Goal: Task Accomplishment & Management: Use online tool/utility

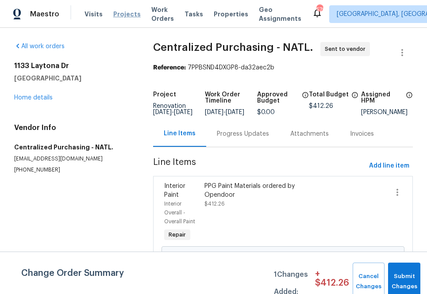
click at [126, 12] on span "Projects" at bounding box center [126, 14] width 27 height 9
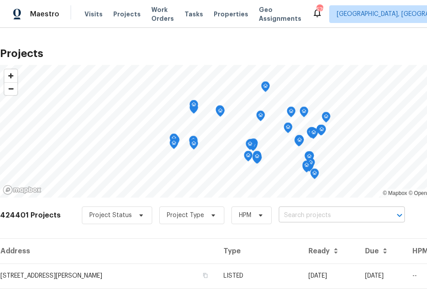
click at [324, 214] on input "text" at bounding box center [329, 216] width 101 height 14
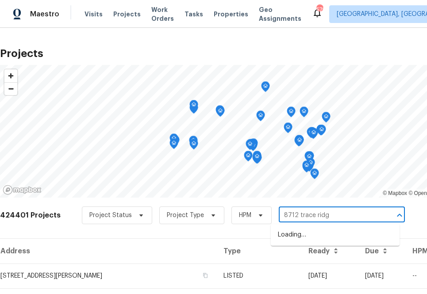
type input "8712 trace ridge"
click at [306, 231] on li "[STREET_ADDRESS]" at bounding box center [335, 235] width 129 height 15
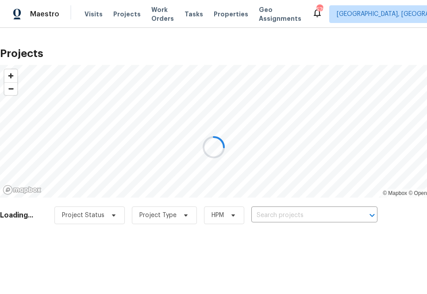
type input "[STREET_ADDRESS]"
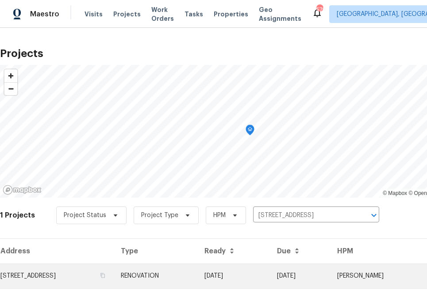
scroll to position [23, 0]
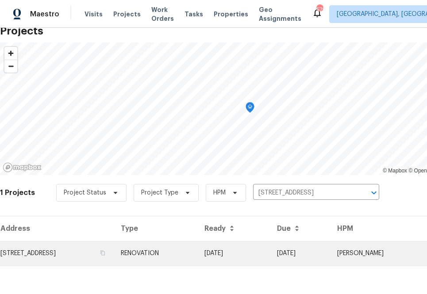
click at [114, 258] on td "[STREET_ADDRESS]" at bounding box center [57, 253] width 114 height 25
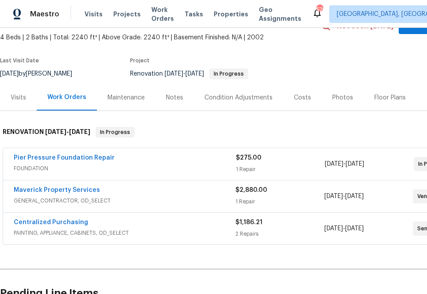
scroll to position [50, 0]
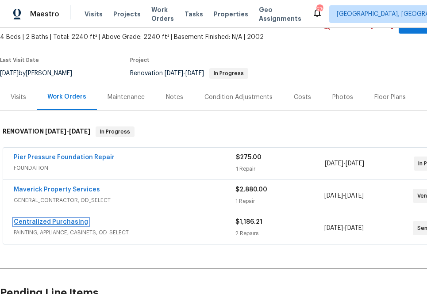
click at [81, 223] on link "Centralized Purchasing" at bounding box center [51, 222] width 74 height 6
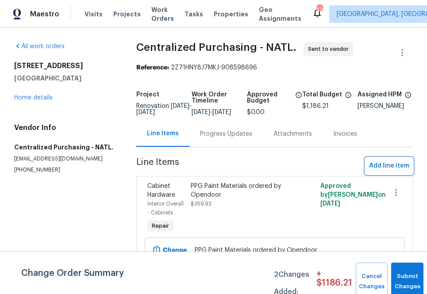
click at [377, 170] on span "Add line item" at bounding box center [389, 166] width 40 height 11
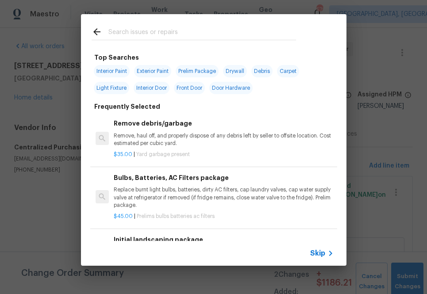
click at [314, 253] on span "Skip" at bounding box center [317, 253] width 15 height 9
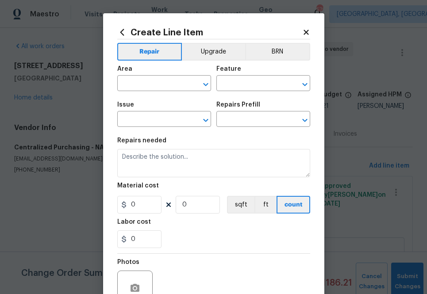
click at [174, 92] on span "Area ​" at bounding box center [164, 79] width 94 height 36
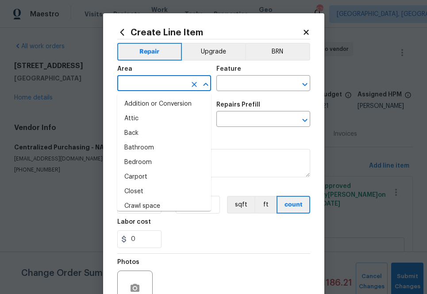
click at [174, 85] on input "text" at bounding box center [151, 84] width 69 height 14
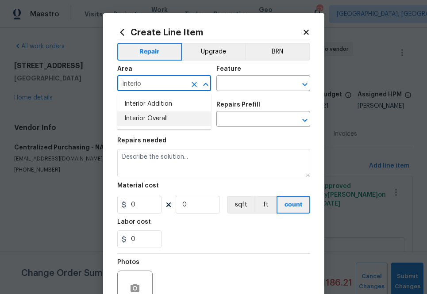
click at [135, 126] on li "Interior Overall" at bounding box center [164, 119] width 94 height 15
type input "Interior Overall"
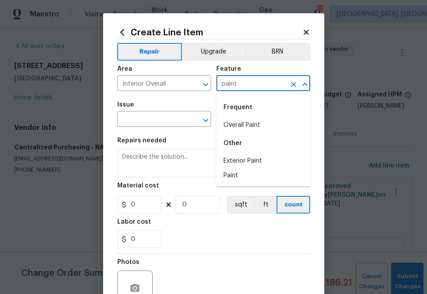
click at [247, 114] on div "Frequent" at bounding box center [263, 107] width 94 height 21
click at [247, 120] on li "Overall Paint" at bounding box center [263, 125] width 94 height 15
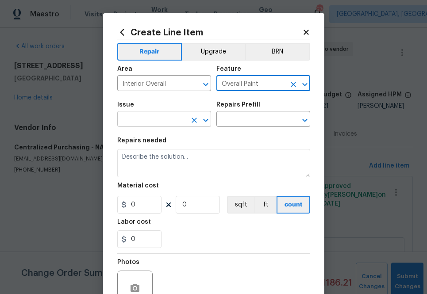
type input "Overall Paint"
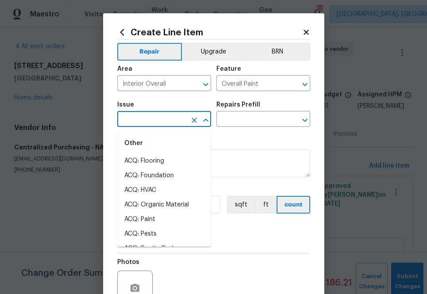
click at [151, 116] on input "text" at bounding box center [151, 120] width 69 height 14
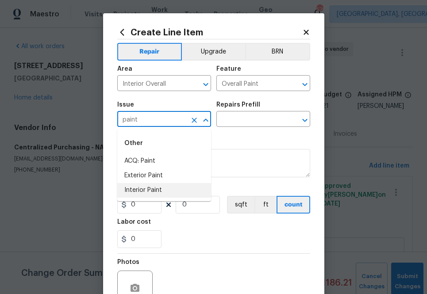
click at [169, 191] on li "Interior Paint" at bounding box center [164, 190] width 94 height 15
type input "Interior Paint"
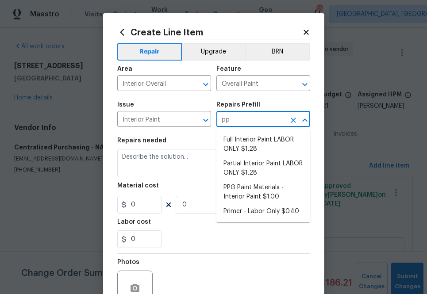
type input "ppg"
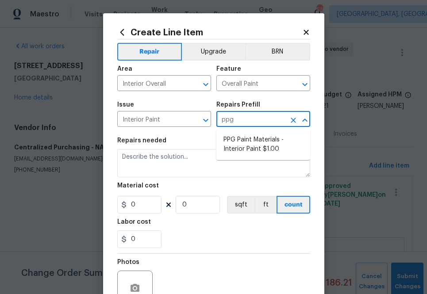
click at [271, 158] on ul "PPG Paint Materials - Interior Paint $1.00" at bounding box center [263, 144] width 94 height 31
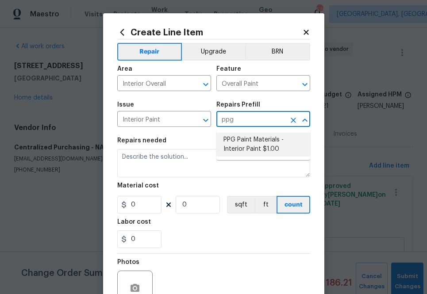
click at [269, 151] on li "PPG Paint Materials - Interior Paint $1.00" at bounding box center [263, 145] width 94 height 24
type input "PPG Paint Materials - Interior Paint $1.00"
type textarea "PPG Paint Materials ordered by Opendoor"
type input "1"
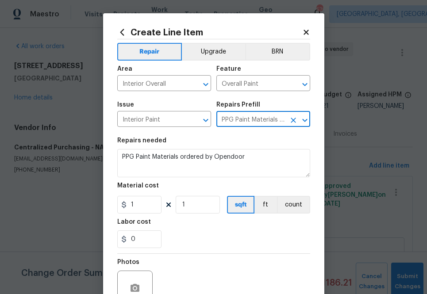
type input "PPG Paint Materials - Interior Paint $1.00"
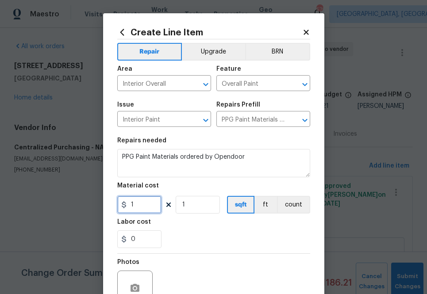
click at [147, 209] on input "1" at bounding box center [139, 205] width 44 height 18
paste input "279.16"
type input "279.16"
click at [197, 247] on div "0" at bounding box center [213, 240] width 193 height 18
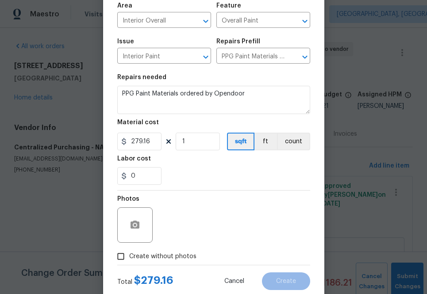
scroll to position [87, 0]
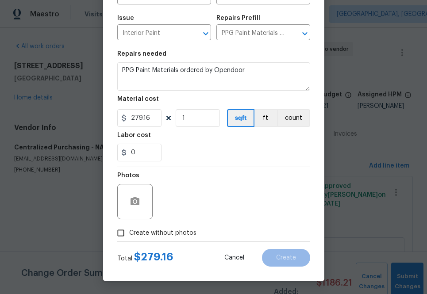
click at [183, 235] on span "Create without photos" at bounding box center [162, 233] width 67 height 9
click at [129, 235] on input "Create without photos" at bounding box center [120, 233] width 17 height 17
checkbox input "true"
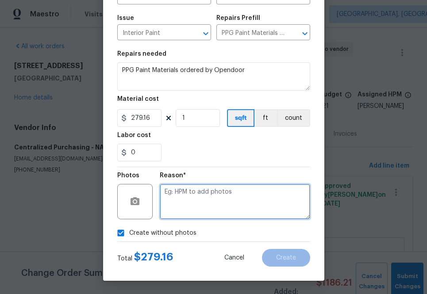
click at [222, 213] on textarea at bounding box center [235, 201] width 151 height 35
type textarea "na"
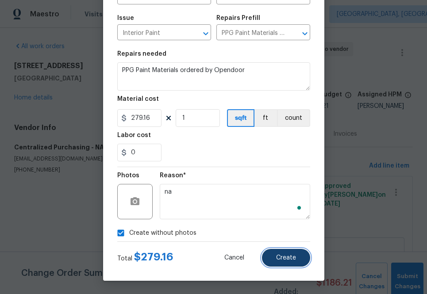
click at [285, 254] on button "Create" at bounding box center [286, 258] width 48 height 18
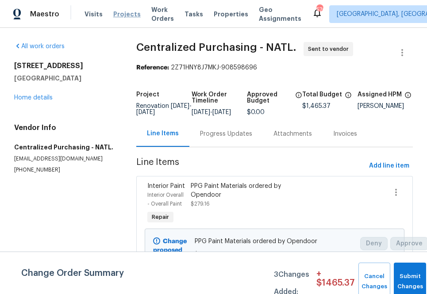
click at [121, 13] on span "Projects" at bounding box center [126, 14] width 27 height 9
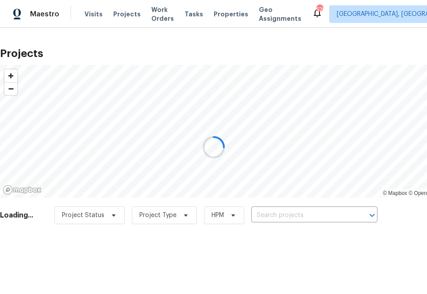
click at [274, 218] on div at bounding box center [213, 147] width 427 height 294
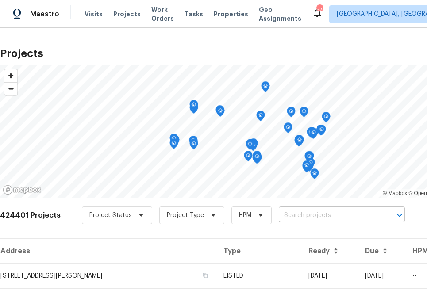
click at [279, 218] on input "text" at bounding box center [329, 216] width 101 height 14
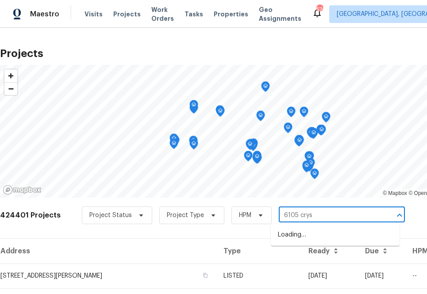
type input "6105 cryst"
click at [307, 243] on li "[STREET_ADDRESS]" at bounding box center [335, 235] width 129 height 15
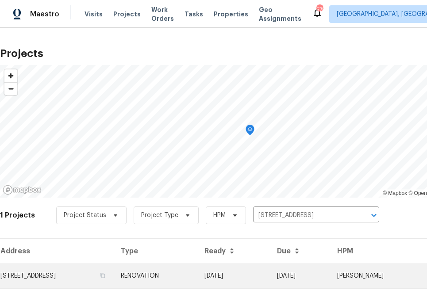
click at [97, 275] on td "[STREET_ADDRESS]" at bounding box center [57, 276] width 114 height 25
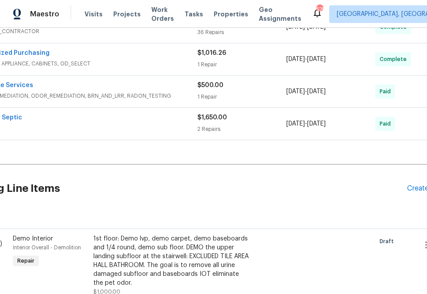
scroll to position [445, 73]
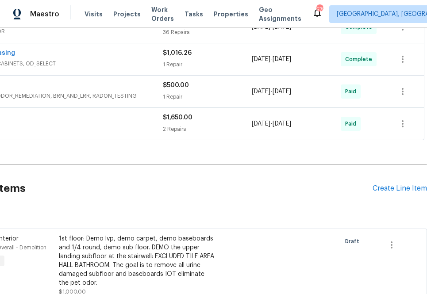
click at [390, 175] on div "Pending Line Items Create Line Item" at bounding box center [177, 188] width 500 height 41
click at [390, 189] on div "Create Line Item" at bounding box center [400, 189] width 54 height 8
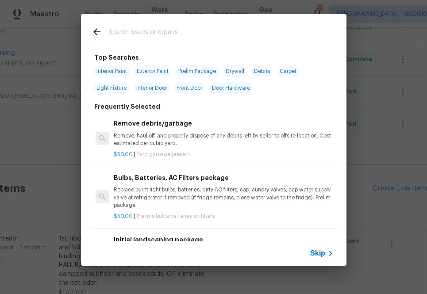
click at [321, 251] on span "Skip" at bounding box center [317, 253] width 15 height 9
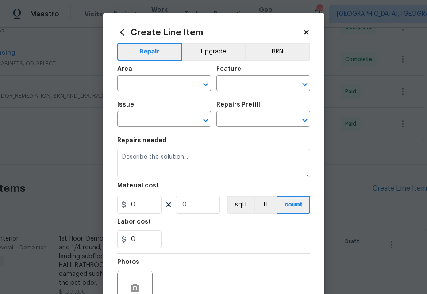
click at [150, 92] on span "Area ​" at bounding box center [164, 79] width 94 height 36
click at [147, 81] on input "text" at bounding box center [151, 84] width 69 height 14
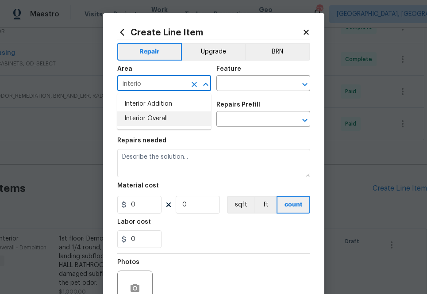
click at [142, 114] on li "Interior Overall" at bounding box center [164, 119] width 94 height 15
type input "Interior Overall"
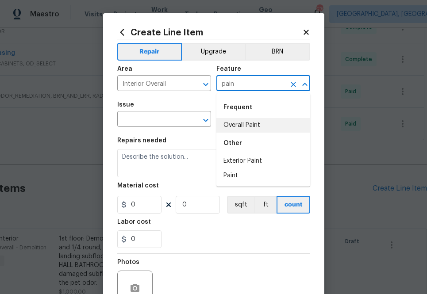
click at [238, 122] on li "Overall Paint" at bounding box center [263, 125] width 94 height 15
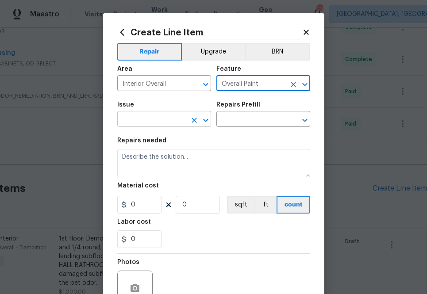
type input "Overall Paint"
click at [160, 122] on input "text" at bounding box center [151, 120] width 69 height 14
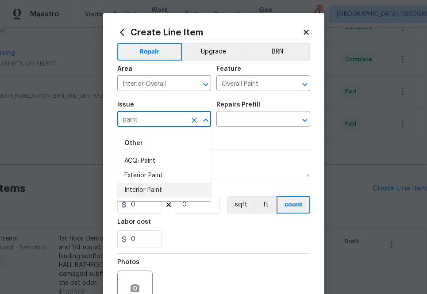
click at [175, 187] on li "Interior Paint" at bounding box center [164, 190] width 94 height 15
type input "Interior Paint"
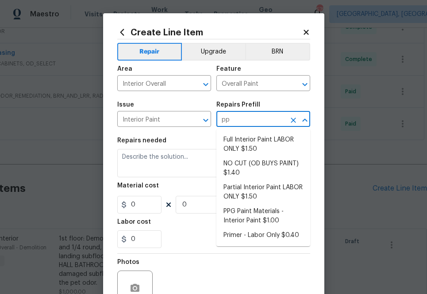
type input "ppg"
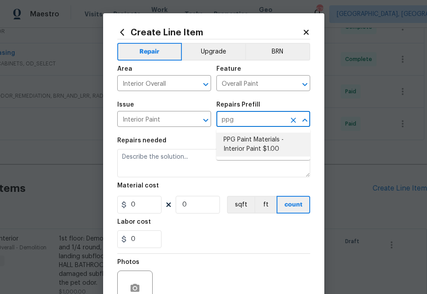
click at [247, 143] on li "PPG Paint Materials - Interior Paint $1.00" at bounding box center [263, 145] width 94 height 24
type input "PPG Paint Materials - Interior Paint $1.00"
type textarea "PPG Paint Materials ordered by Opendoor"
type input "1"
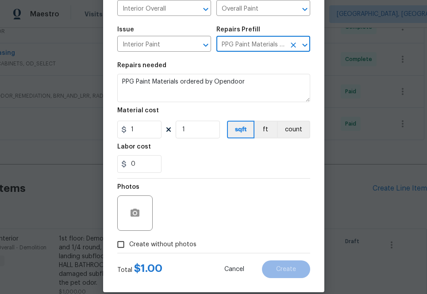
scroll to position [76, 0]
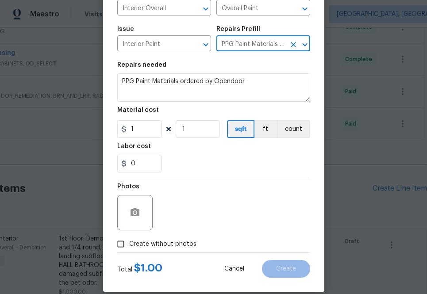
type input "PPG Paint Materials - Interior Paint $1.00"
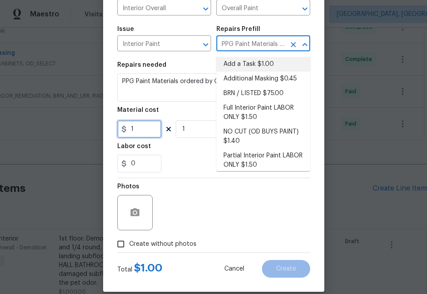
click at [143, 135] on input "1" at bounding box center [139, 129] width 44 height 18
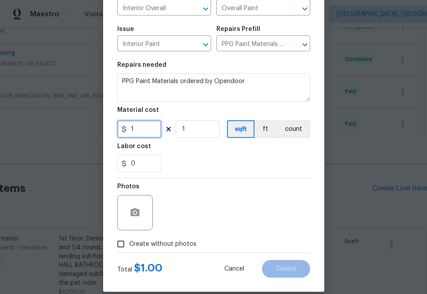
click at [143, 135] on input "1" at bounding box center [139, 129] width 44 height 18
paste input "45.68"
type input "45.68"
click at [169, 153] on div "Labor cost" at bounding box center [213, 149] width 193 height 12
click at [138, 250] on label "Create without photos" at bounding box center [154, 244] width 84 height 17
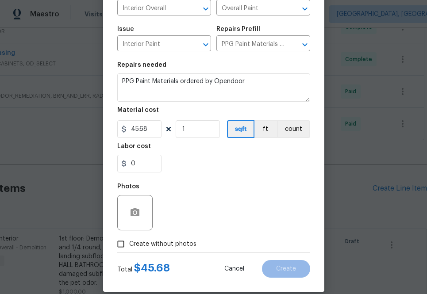
click at [129, 250] on input "Create without photos" at bounding box center [120, 244] width 17 height 17
checkbox input "true"
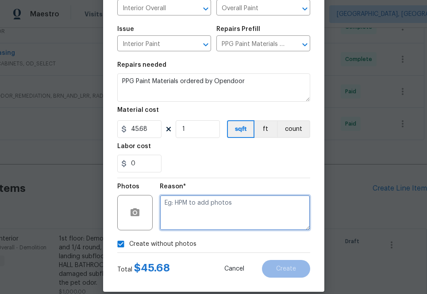
click at [176, 228] on textarea at bounding box center [235, 212] width 151 height 35
type textarea "na"
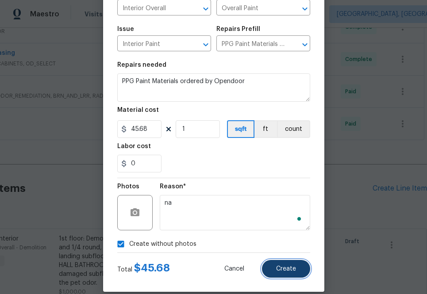
click at [299, 267] on button "Create" at bounding box center [286, 269] width 48 height 18
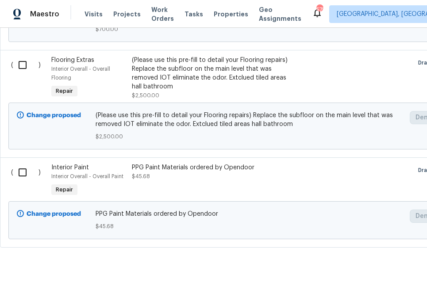
scroll to position [925, 0]
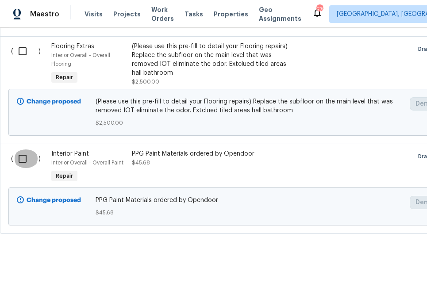
click at [19, 160] on input "checkbox" at bounding box center [25, 159] width 25 height 19
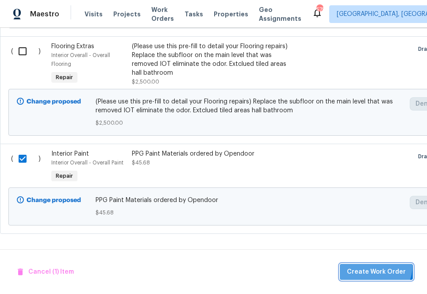
click at [375, 266] on button "Create Work Order" at bounding box center [376, 272] width 73 height 16
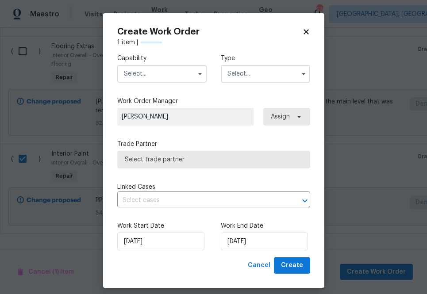
checkbox input "false"
click at [173, 71] on input "text" at bounding box center [161, 74] width 89 height 18
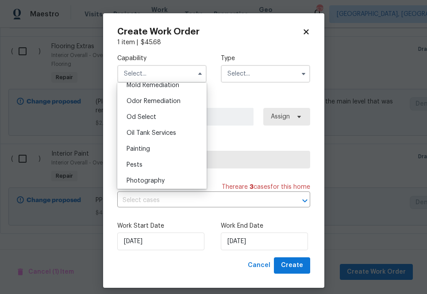
scroll to position [699, 0]
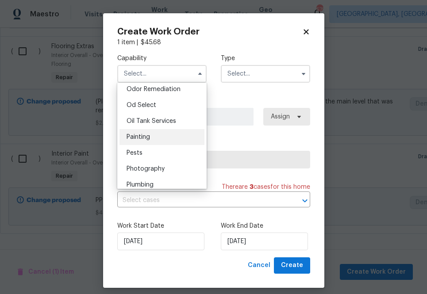
click at [167, 139] on div "Painting" at bounding box center [162, 137] width 85 height 16
type input "Painting"
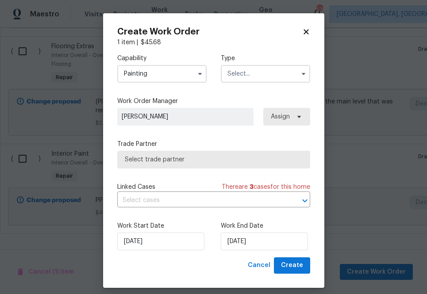
click at [278, 70] on input "text" at bounding box center [265, 74] width 89 height 18
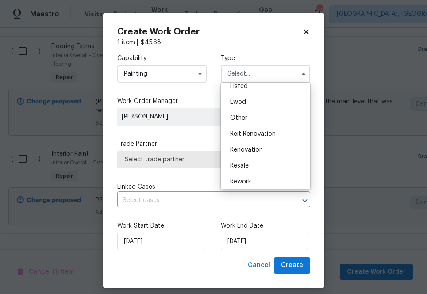
scroll to position [91, 0]
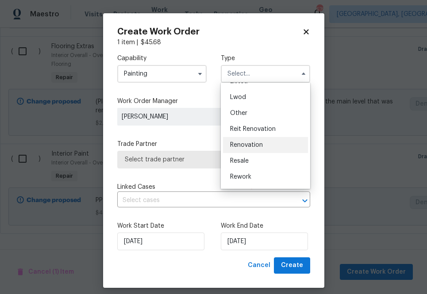
click at [253, 145] on span "Renovation" at bounding box center [246, 145] width 33 height 6
type input "Renovation"
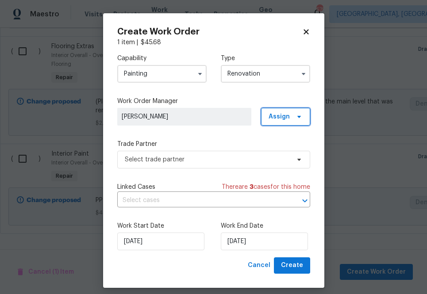
click at [282, 115] on span "Assign" at bounding box center [279, 116] width 21 height 9
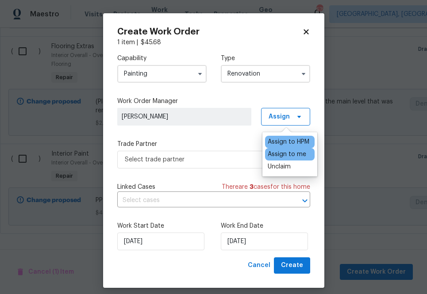
click at [282, 155] on div "Assign to me" at bounding box center [287, 154] width 39 height 9
click at [282, 156] on div "Assign to me" at bounding box center [287, 154] width 39 height 9
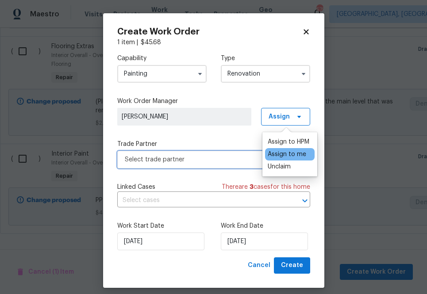
click at [234, 156] on span "Select trade partner" at bounding box center [207, 159] width 165 height 9
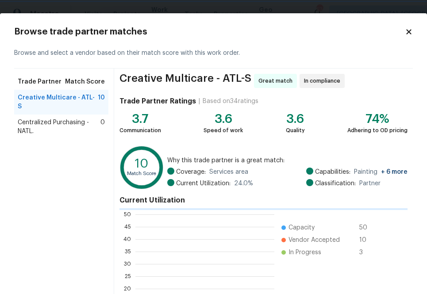
scroll to position [124, 139]
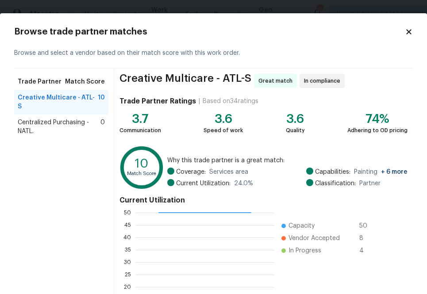
click at [50, 120] on span "Centralized Purchasing - NATL." at bounding box center [59, 127] width 83 height 18
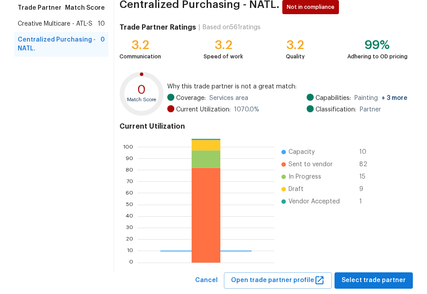
scroll to position [96, 0]
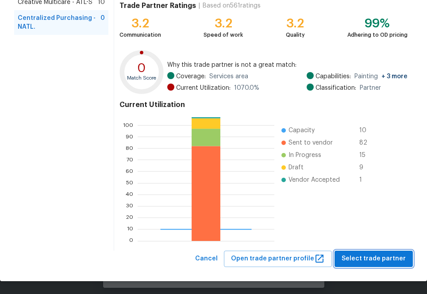
click at [370, 258] on span "Select trade partner" at bounding box center [374, 259] width 64 height 11
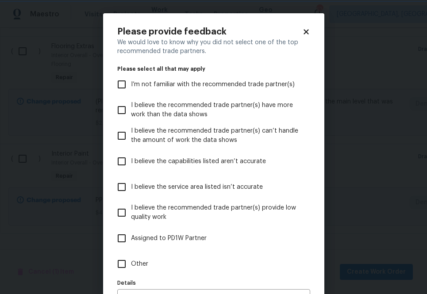
scroll to position [0, 0]
click at [144, 264] on span "Other" at bounding box center [139, 264] width 17 height 9
click at [131, 264] on input "Other" at bounding box center [121, 264] width 19 height 19
checkbox input "true"
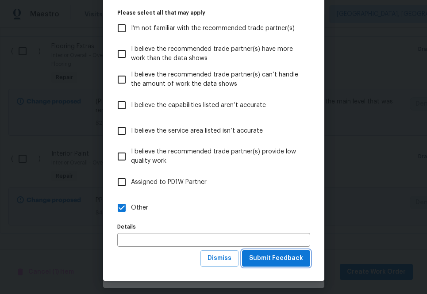
click at [282, 260] on span "Submit Feedback" at bounding box center [276, 258] width 54 height 11
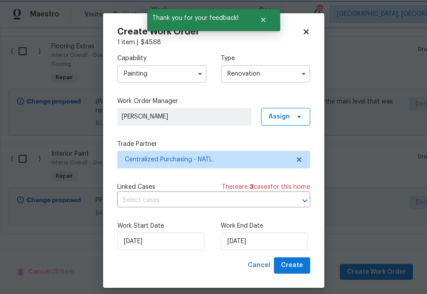
scroll to position [0, 0]
click at [293, 267] on span "Create" at bounding box center [292, 265] width 22 height 11
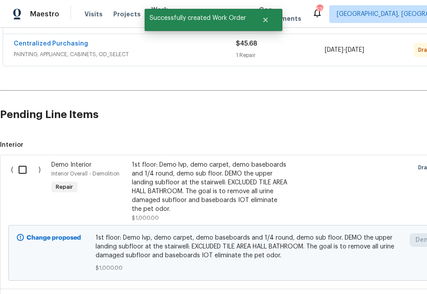
scroll to position [412, 0]
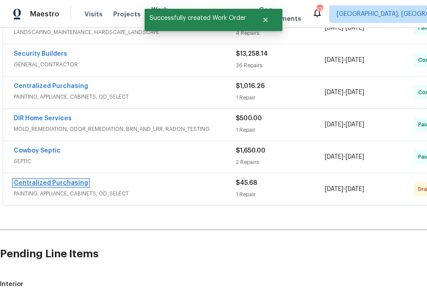
click at [73, 182] on link "Centralized Purchasing" at bounding box center [51, 183] width 74 height 6
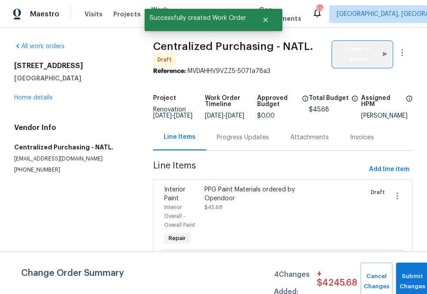
click at [343, 54] on span "Send to Vendor" at bounding box center [363, 54] width 50 height 20
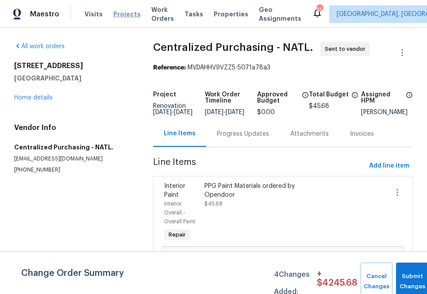
click at [129, 14] on span "Projects" at bounding box center [126, 14] width 27 height 9
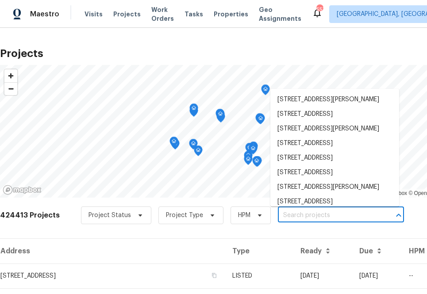
click at [294, 217] on input "text" at bounding box center [328, 216] width 101 height 14
click at [122, 15] on span "Projects" at bounding box center [126, 14] width 27 height 9
click at [317, 213] on input "text" at bounding box center [328, 216] width 101 height 14
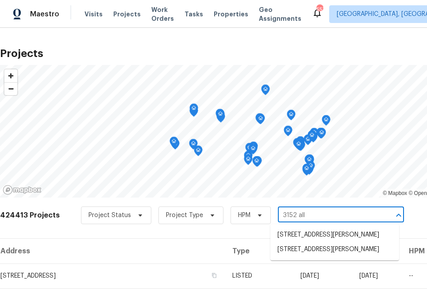
type input "3152 [MEDICAL_DATA]"
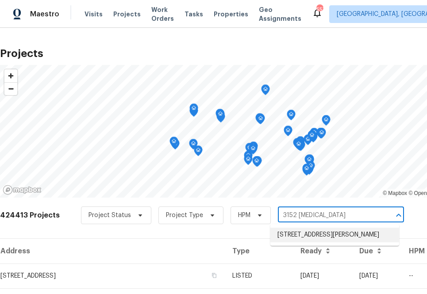
click at [368, 231] on li "[STREET_ADDRESS][PERSON_NAME]" at bounding box center [334, 235] width 129 height 15
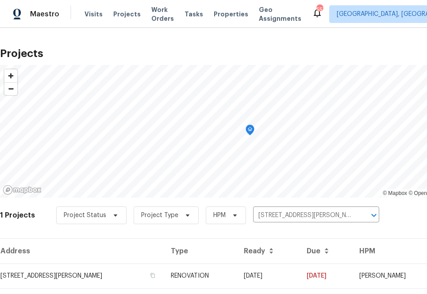
scroll to position [23, 0]
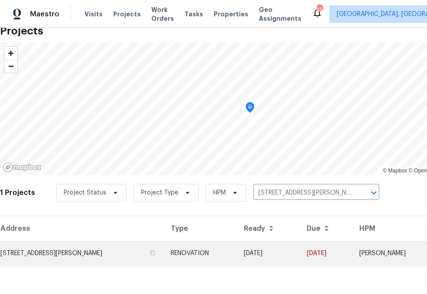
click at [109, 258] on td "[STREET_ADDRESS][PERSON_NAME]" at bounding box center [82, 253] width 164 height 25
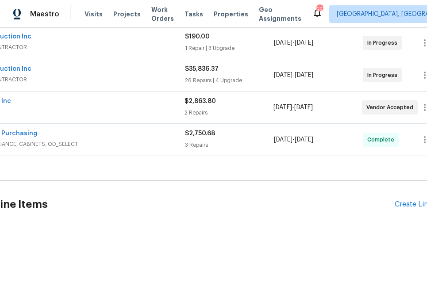
scroll to position [171, 73]
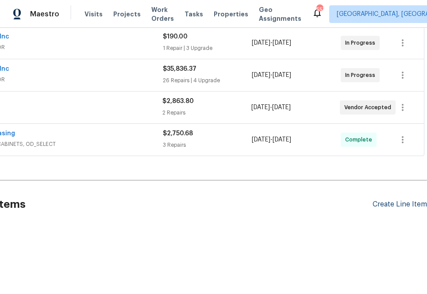
click at [394, 201] on div "Create Line Item" at bounding box center [400, 205] width 54 height 8
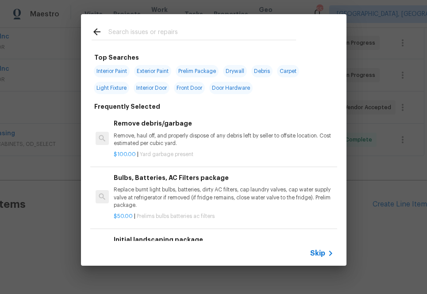
click at [322, 244] on div "Skip" at bounding box center [214, 253] width 266 height 25
click at [322, 246] on div "Skip" at bounding box center [214, 253] width 266 height 25
click at [318, 253] on span "Skip" at bounding box center [317, 253] width 15 height 9
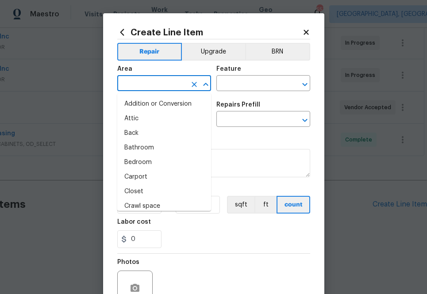
click at [162, 79] on input "text" at bounding box center [151, 84] width 69 height 14
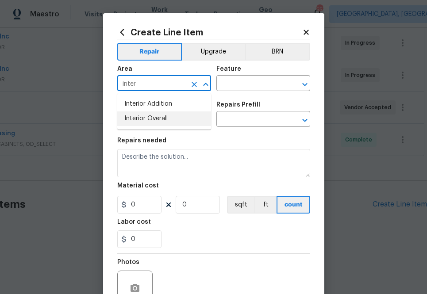
click at [151, 122] on li "Interior Overall" at bounding box center [164, 119] width 94 height 15
type input "Interior Overall"
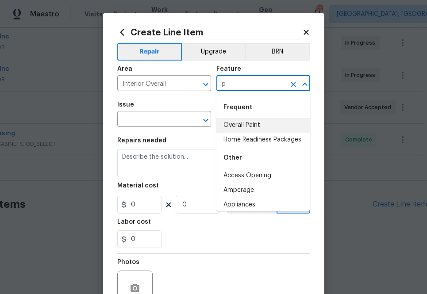
click at [243, 124] on li "Overall Paint" at bounding box center [263, 125] width 94 height 15
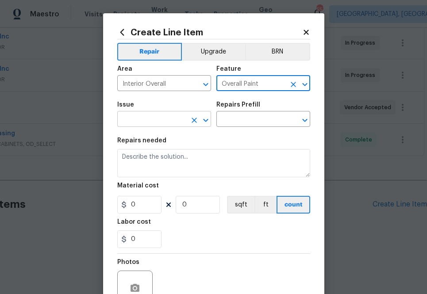
type input "Overall Paint"
click at [146, 121] on input "text" at bounding box center [151, 120] width 69 height 14
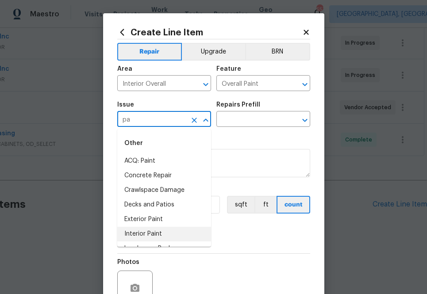
click at [144, 228] on li "Interior Paint" at bounding box center [164, 234] width 94 height 15
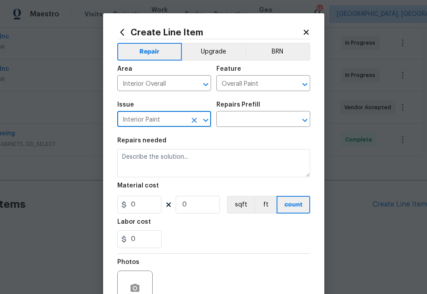
type input "Interior Paint"
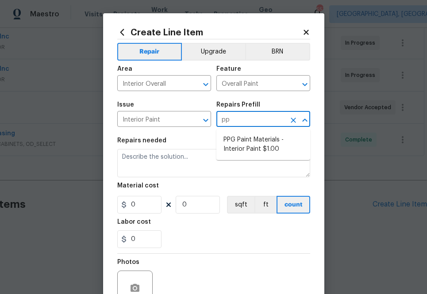
type input "ppg"
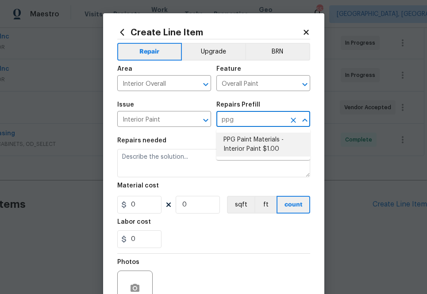
click at [236, 144] on li "PPG Paint Materials - Interior Paint $1.00" at bounding box center [263, 145] width 94 height 24
type input "PPG Paint Materials - Interior Paint $1.00"
type textarea "PPG Paint Materials ordered by Opendoor"
type input "1"
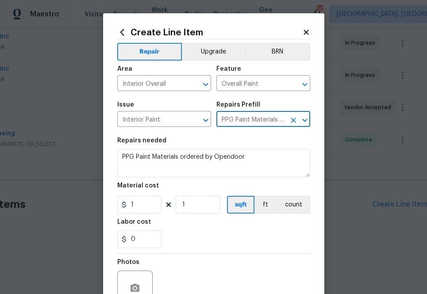
type input "PPG Paint Materials - Interior Paint $1.00"
click at [131, 211] on input "1" at bounding box center [139, 205] width 44 height 18
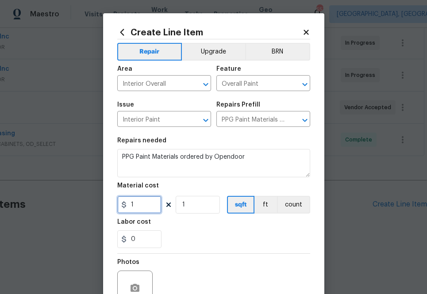
click at [131, 211] on input "1" at bounding box center [139, 205] width 44 height 18
paste input "text"
click at [147, 203] on input "1" at bounding box center [139, 205] width 44 height 18
paste input "44.62"
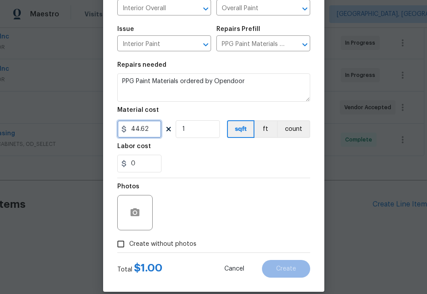
scroll to position [83, 0]
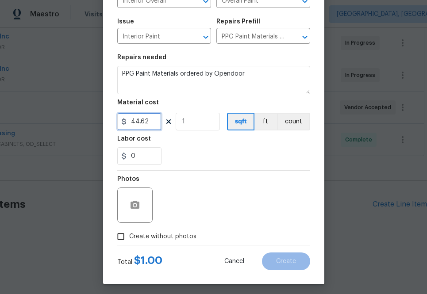
type input "44.62"
click at [162, 236] on span "Create without photos" at bounding box center [162, 236] width 67 height 9
click at [129, 236] on input "Create without photos" at bounding box center [120, 236] width 17 height 17
checkbox input "true"
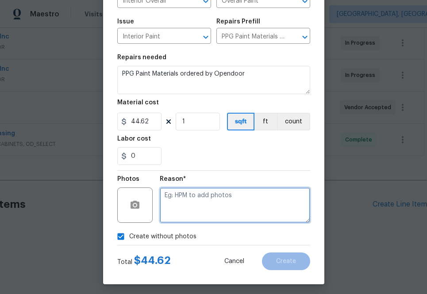
click at [197, 191] on textarea at bounding box center [235, 205] width 151 height 35
type textarea "m"
type textarea "na"
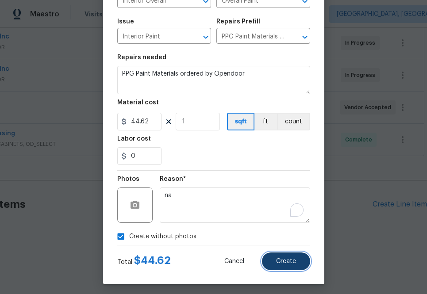
click at [274, 255] on button "Create" at bounding box center [286, 262] width 48 height 18
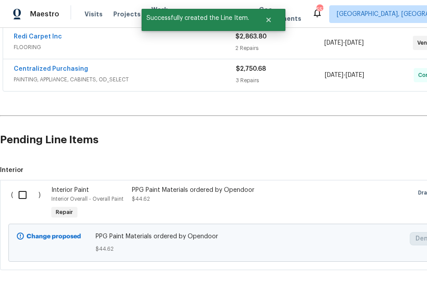
scroll to position [272, 0]
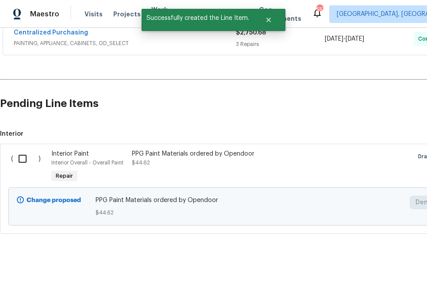
click at [26, 157] on input "checkbox" at bounding box center [25, 159] width 25 height 19
checkbox input "true"
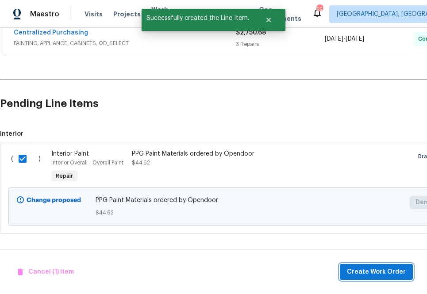
click at [358, 275] on span "Create Work Order" at bounding box center [376, 272] width 59 height 11
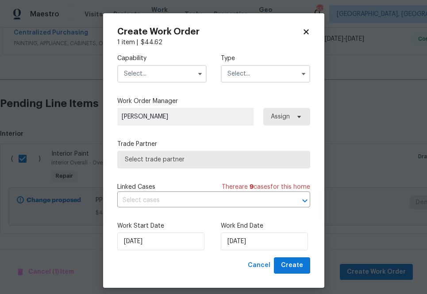
click at [159, 74] on input "text" at bounding box center [161, 74] width 89 height 18
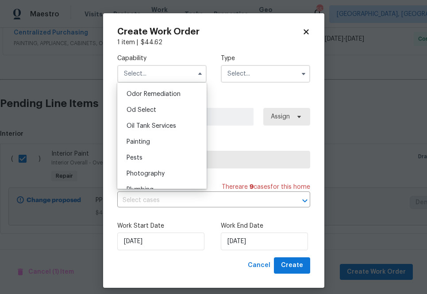
scroll to position [705, 0]
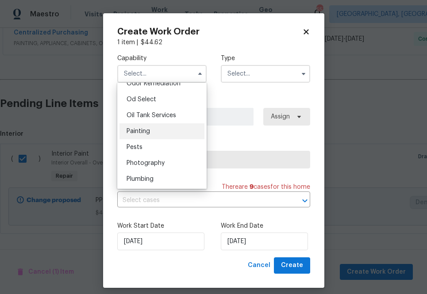
click at [161, 133] on div "Painting" at bounding box center [162, 132] width 85 height 16
type input "Painting"
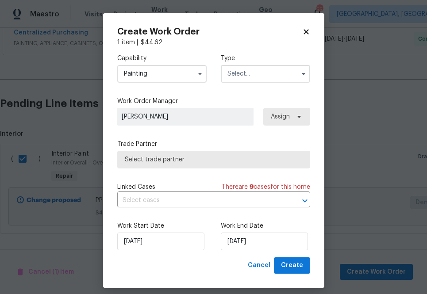
click at [237, 81] on input "text" at bounding box center [265, 74] width 89 height 18
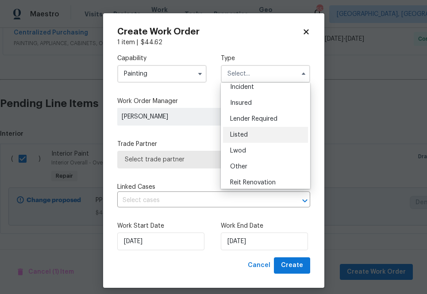
scroll to position [105, 0]
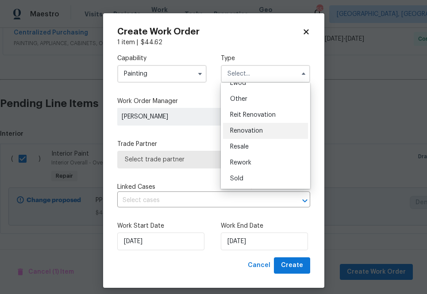
click at [240, 131] on span "Renovation" at bounding box center [246, 131] width 33 height 6
type input "Renovation"
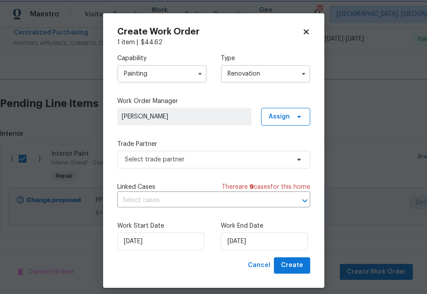
scroll to position [0, 0]
click at [266, 124] on span "Assign" at bounding box center [285, 117] width 49 height 18
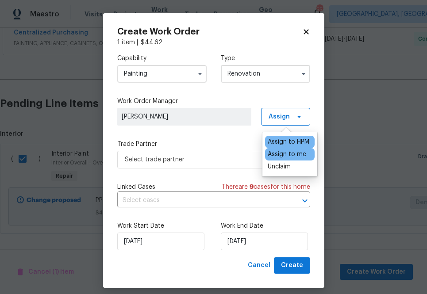
click at [268, 152] on div "Assign to me" at bounding box center [287, 154] width 39 height 9
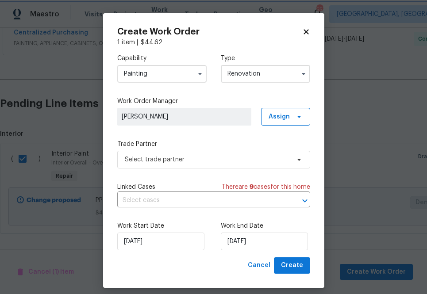
click at [220, 138] on div "Capability Painting Type Renovation Work Order Manager [PERSON_NAME] Assign Tra…" at bounding box center [213, 152] width 193 height 211
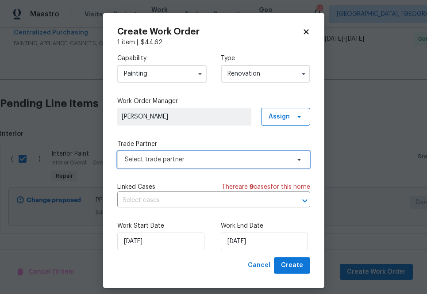
click at [224, 160] on span "Select trade partner" at bounding box center [207, 159] width 165 height 9
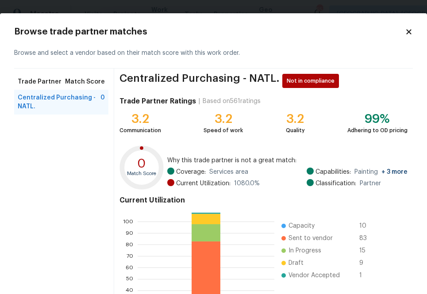
scroll to position [96, 0]
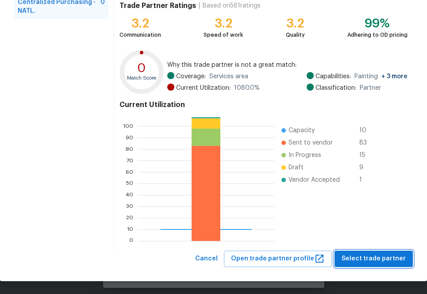
click at [360, 255] on span "Select trade partner" at bounding box center [374, 259] width 64 height 11
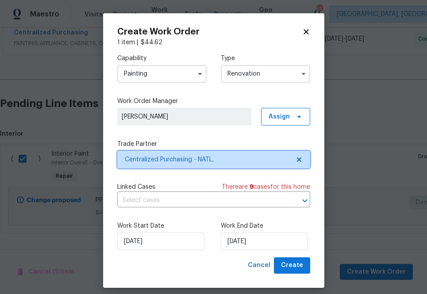
scroll to position [7, 0]
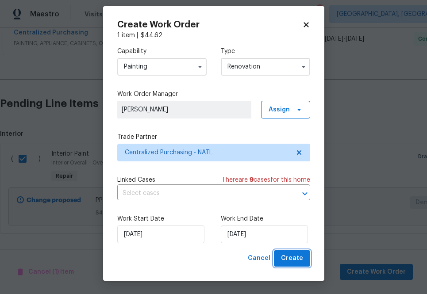
click at [285, 259] on span "Create" at bounding box center [292, 258] width 22 height 11
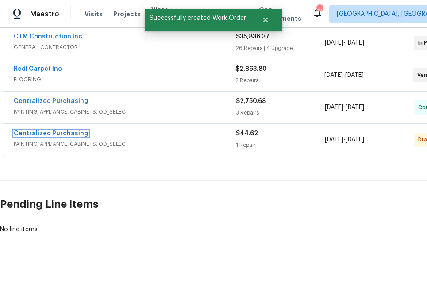
click at [37, 132] on link "Centralized Purchasing" at bounding box center [51, 134] width 74 height 6
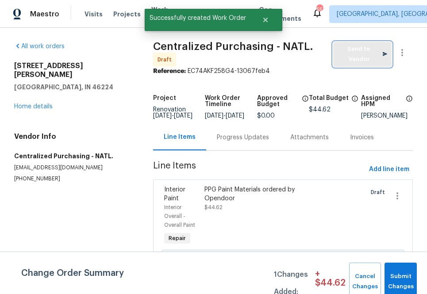
click at [345, 59] on span "Send to Vendor" at bounding box center [363, 54] width 50 height 20
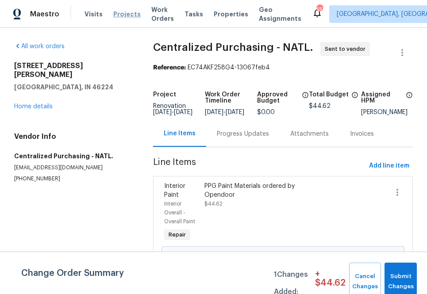
click at [126, 16] on span "Projects" at bounding box center [126, 14] width 27 height 9
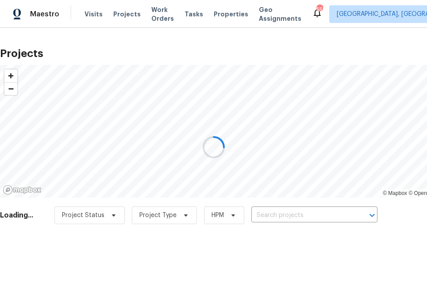
click at [292, 219] on div at bounding box center [213, 147] width 427 height 294
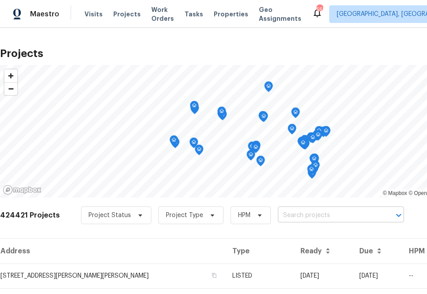
click at [289, 215] on input "text" at bounding box center [328, 216] width 101 height 14
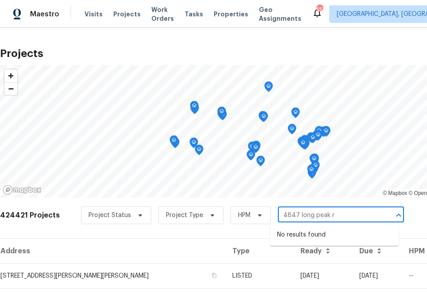
type input "4847 long peak r"
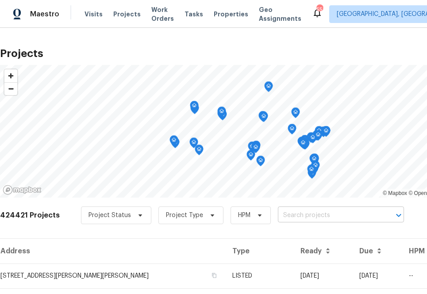
click at [293, 213] on input "text" at bounding box center [328, 216] width 101 height 14
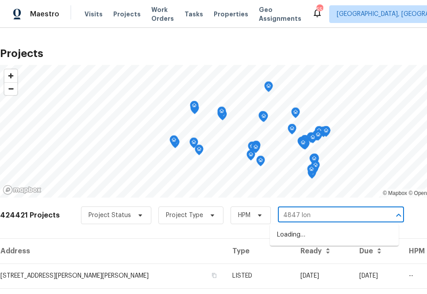
type input "4847 long"
click at [292, 240] on li "[STREET_ADDRESS]" at bounding box center [334, 235] width 129 height 15
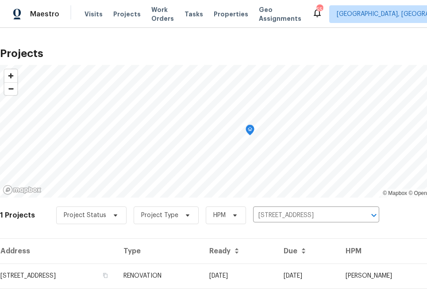
scroll to position [23, 0]
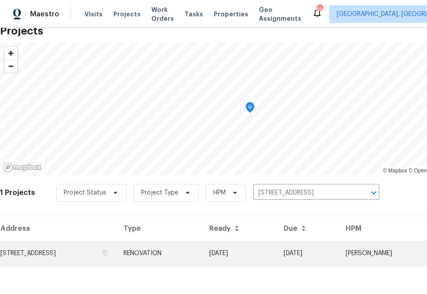
click at [116, 253] on td "[STREET_ADDRESS]" at bounding box center [58, 253] width 116 height 25
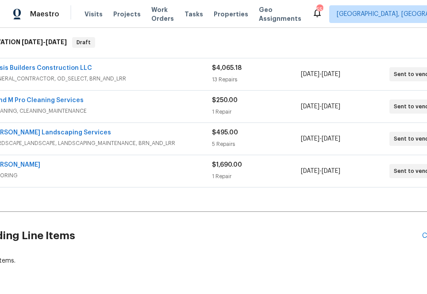
scroll to position [139, 73]
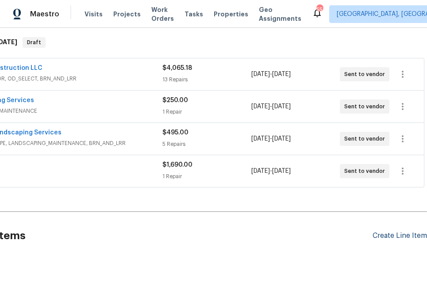
click at [405, 237] on div "Create Line Item" at bounding box center [400, 236] width 54 height 8
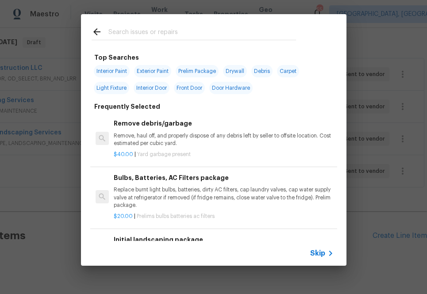
click at [320, 254] on span "Skip" at bounding box center [317, 253] width 15 height 9
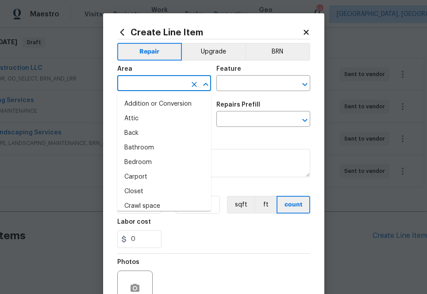
click at [180, 85] on input "text" at bounding box center [151, 84] width 69 height 14
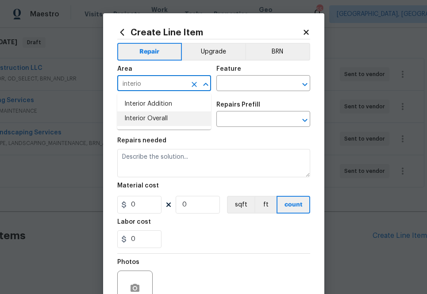
click at [165, 120] on li "Interior Overall" at bounding box center [164, 119] width 94 height 15
type input "Interior Overall"
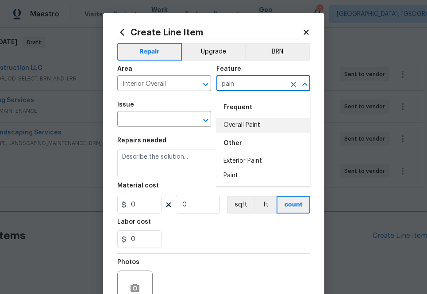
click at [267, 128] on li "Overall Paint" at bounding box center [263, 125] width 94 height 15
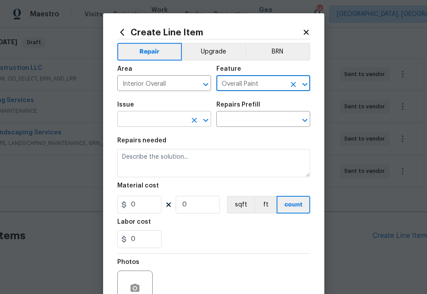
type input "Overall Paint"
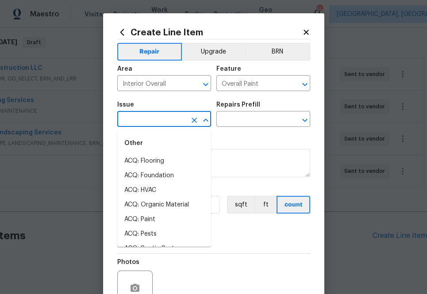
click at [134, 125] on input "text" at bounding box center [151, 120] width 69 height 14
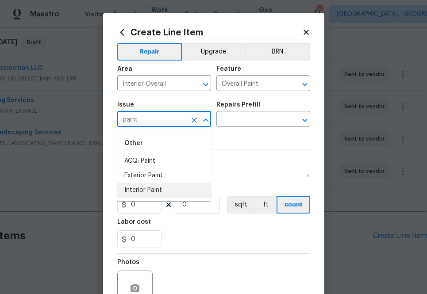
click at [150, 193] on li "Interior Paint" at bounding box center [164, 190] width 94 height 15
type input "Interior Paint"
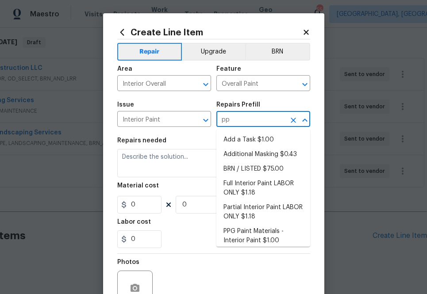
type input "ppg"
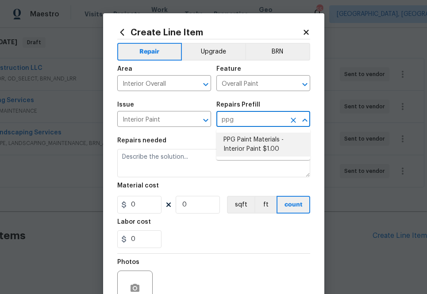
click at [247, 147] on li "PPG Paint Materials - Interior Paint $1.00" at bounding box center [263, 145] width 94 height 24
type input "PPG Paint Materials - Interior Paint $1.00"
type textarea "PPG Paint Materials ordered by Opendoor"
type input "1"
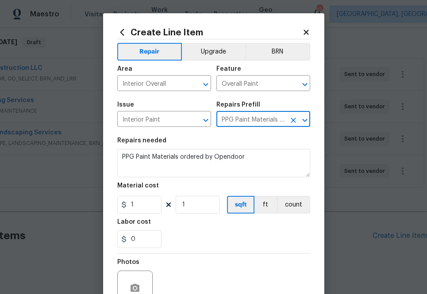
type input "PPG Paint Materials - Interior Paint $1.00"
click at [149, 210] on input "1" at bounding box center [139, 205] width 44 height 18
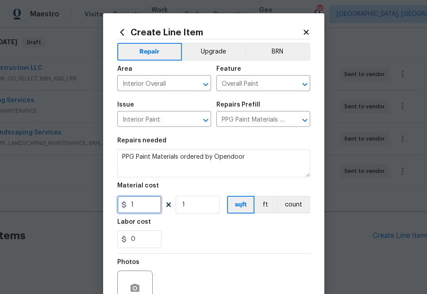
click at [149, 210] on input "1" at bounding box center [139, 205] width 44 height 18
paste input "763.60"
type input "763.6"
click at [236, 259] on div "Photos" at bounding box center [213, 283] width 193 height 58
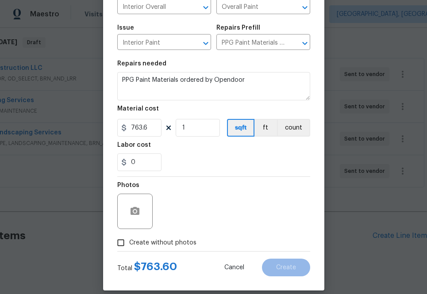
scroll to position [87, 0]
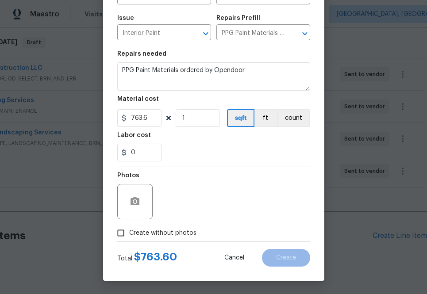
drag, startPoint x: 180, startPoint y: 231, endPoint x: 194, endPoint y: 226, distance: 15.0
click at [180, 231] on span "Create without photos" at bounding box center [162, 233] width 67 height 9
click at [129, 231] on input "Create without photos" at bounding box center [120, 233] width 17 height 17
checkbox input "true"
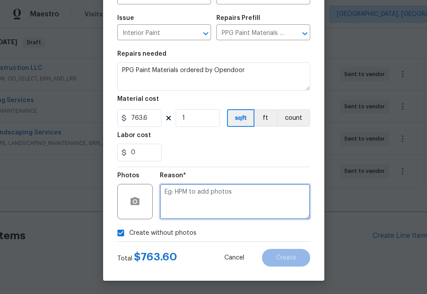
click at [221, 217] on textarea at bounding box center [235, 201] width 151 height 35
type textarea "na"
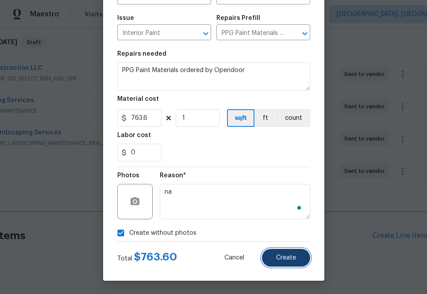
click at [288, 257] on span "Create" at bounding box center [286, 258] width 20 height 7
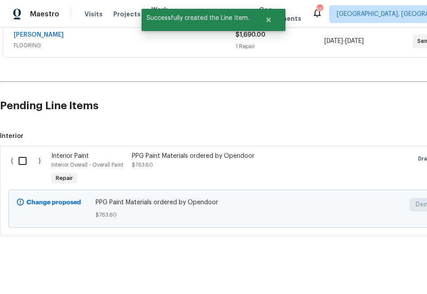
scroll to position [272, 0]
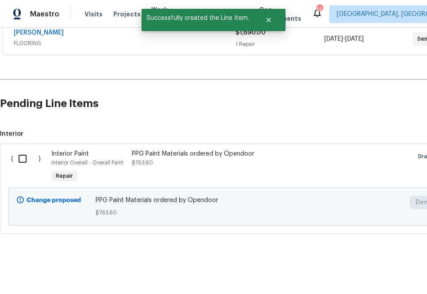
click at [25, 155] on input "checkbox" at bounding box center [25, 159] width 25 height 19
checkbox input "true"
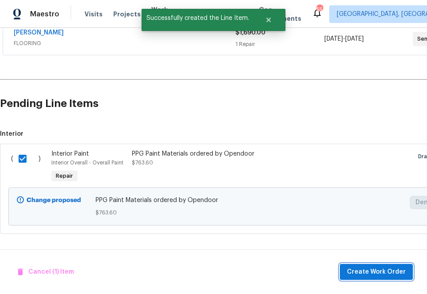
click at [368, 274] on span "Create Work Order" at bounding box center [376, 272] width 59 height 11
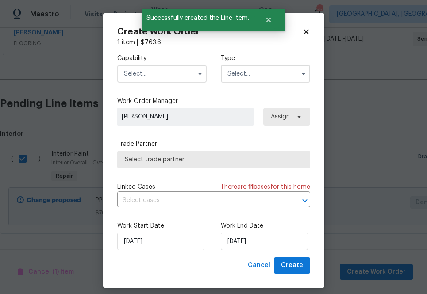
click at [159, 74] on input "text" at bounding box center [161, 74] width 89 height 18
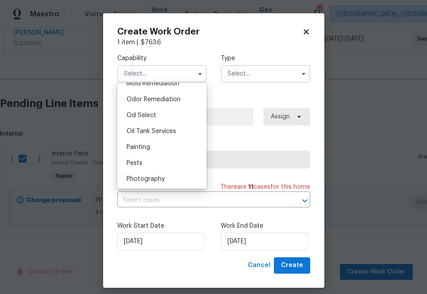
scroll to position [695, 0]
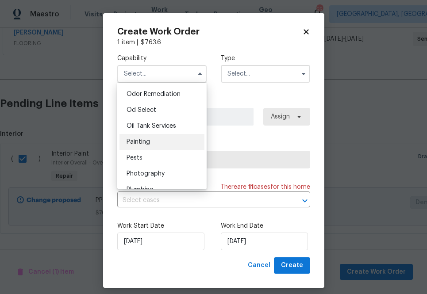
click at [158, 141] on div "Painting" at bounding box center [162, 142] width 85 height 16
type input "Painting"
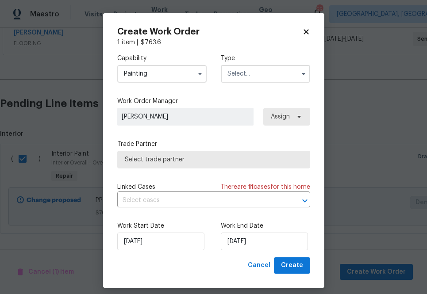
click at [250, 85] on div "Capability Painting Type" at bounding box center [213, 68] width 193 height 43
click at [250, 75] on input "text" at bounding box center [265, 74] width 89 height 18
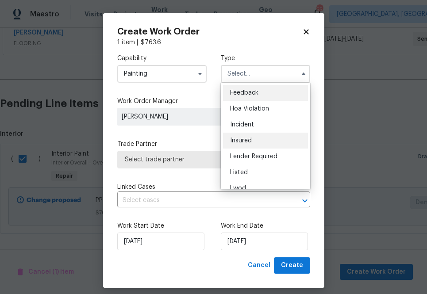
scroll to position [105, 0]
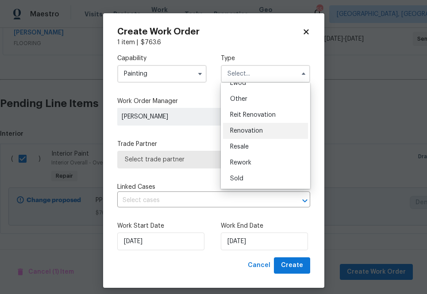
click at [247, 129] on span "Renovation" at bounding box center [246, 131] width 33 height 6
type input "Renovation"
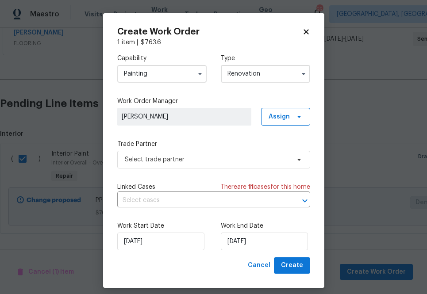
click at [227, 115] on span "[PERSON_NAME]" at bounding box center [184, 116] width 125 height 9
click at [243, 122] on span "[PERSON_NAME]" at bounding box center [184, 117] width 134 height 18
click at [215, 115] on span "[PERSON_NAME]" at bounding box center [184, 116] width 125 height 9
click at [283, 119] on span "Assign" at bounding box center [279, 116] width 21 height 9
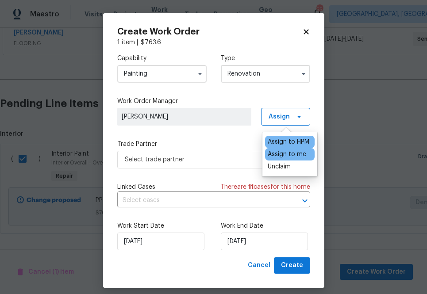
click at [274, 155] on div "Assign to me" at bounding box center [287, 154] width 39 height 9
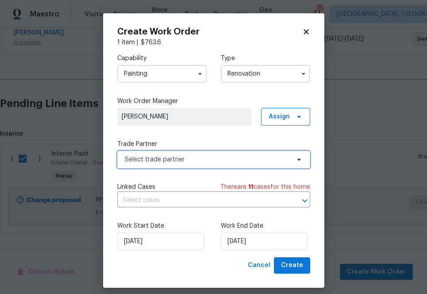
click at [180, 165] on span "Select trade partner" at bounding box center [213, 160] width 193 height 18
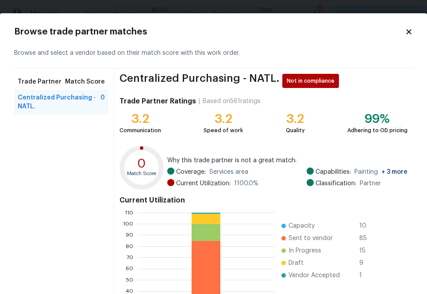
scroll to position [96, 0]
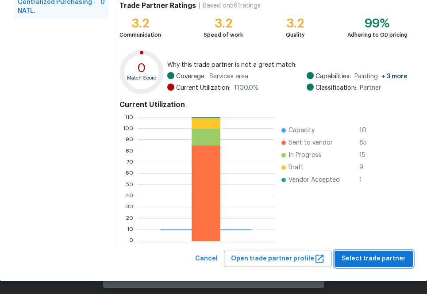
click at [351, 262] on span "Select trade partner" at bounding box center [374, 259] width 64 height 11
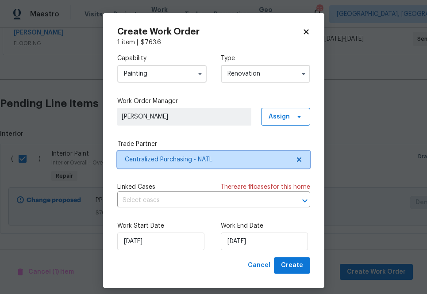
scroll to position [0, 0]
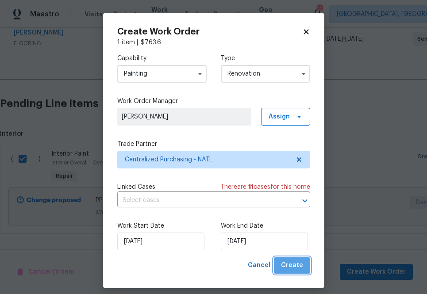
click at [296, 267] on span "Create" at bounding box center [292, 265] width 22 height 11
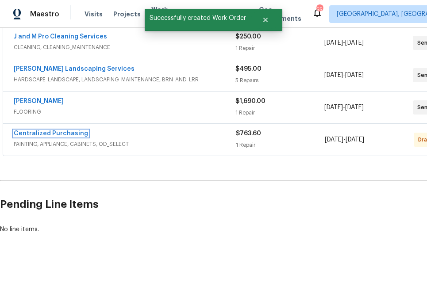
click at [47, 133] on link "Centralized Purchasing" at bounding box center [51, 134] width 74 height 6
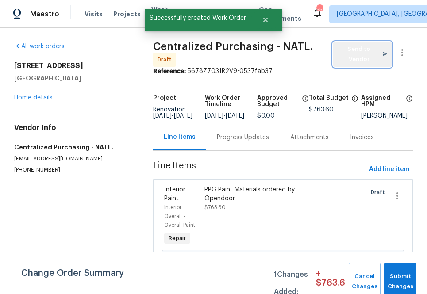
click at [352, 51] on span "Send to Vendor" at bounding box center [363, 54] width 50 height 20
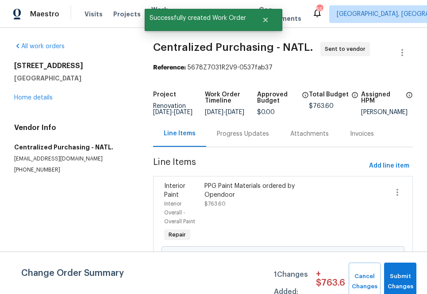
click at [73, 132] on div "Vendor Info Centralized Purchasing - NATL. [EMAIL_ADDRESS][DOMAIN_NAME] [PHONE_…" at bounding box center [73, 149] width 118 height 50
